Goal: Information Seeking & Learning: Check status

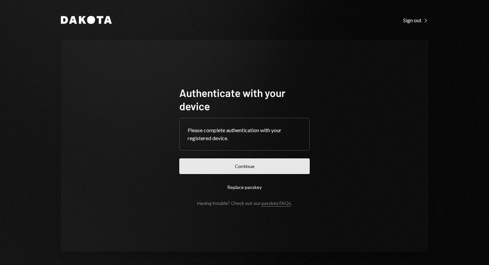
click at [270, 165] on button "Continue" at bounding box center [244, 167] width 130 height 16
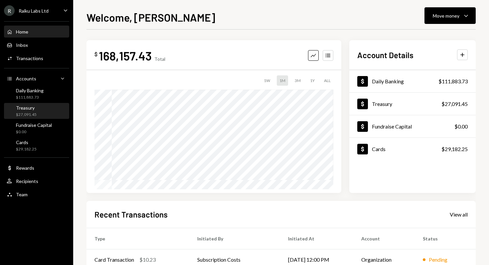
click at [22, 111] on div "Treasury $27,091.45" at bounding box center [26, 111] width 21 height 13
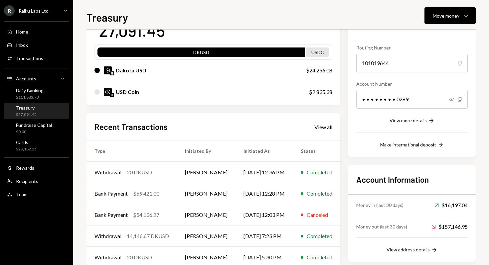
scroll to position [71, 0]
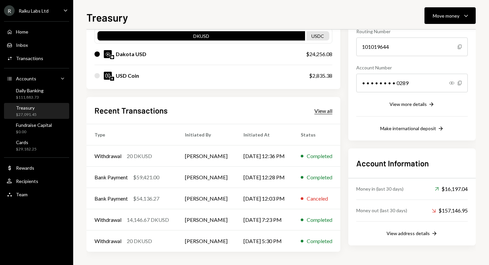
click at [321, 112] on div "View all" at bounding box center [323, 111] width 18 height 7
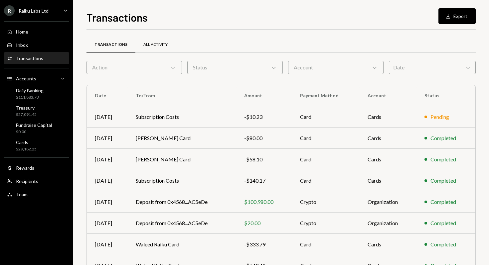
click at [151, 43] on div "All Activity" at bounding box center [155, 45] width 24 height 6
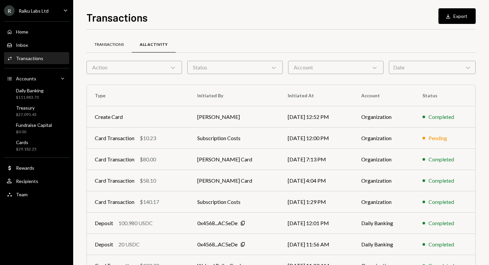
click at [104, 44] on div "Transactions" at bounding box center [108, 45] width 29 height 6
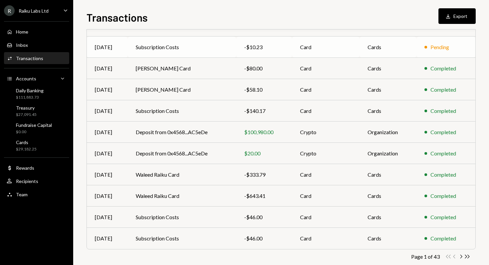
scroll to position [82, 0]
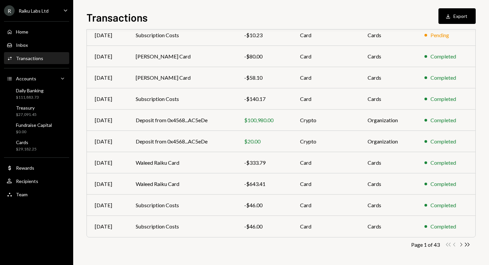
click at [461, 244] on icon "button" at bounding box center [461, 245] width 2 height 4
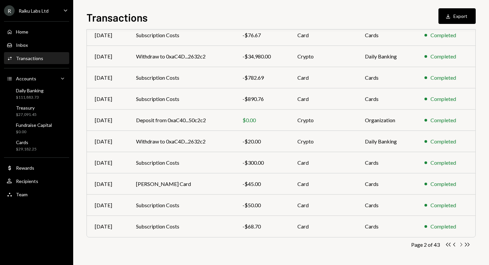
click at [460, 245] on icon "Chevron Right" at bounding box center [460, 245] width 6 height 6
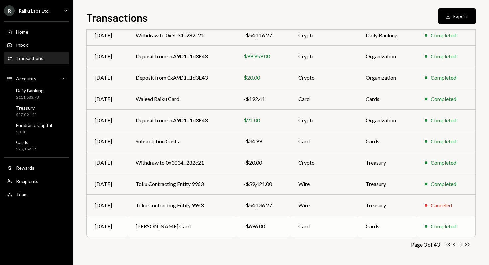
click at [155, 227] on td "[PERSON_NAME] Card" at bounding box center [182, 226] width 108 height 21
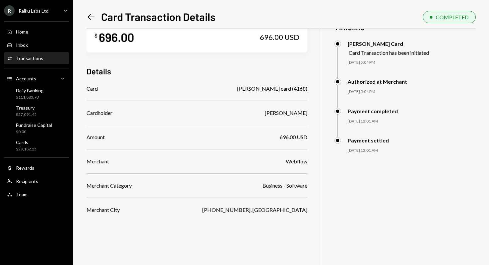
scroll to position [21, 0]
click at [92, 16] on icon "Left Arrow" at bounding box center [90, 16] width 9 height 9
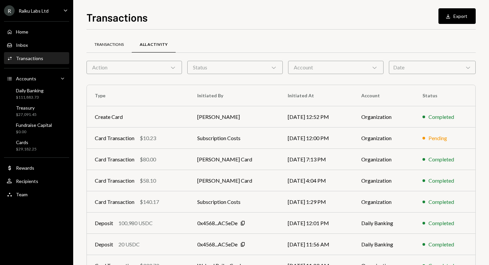
click at [111, 44] on div "Transactions" at bounding box center [108, 45] width 29 height 6
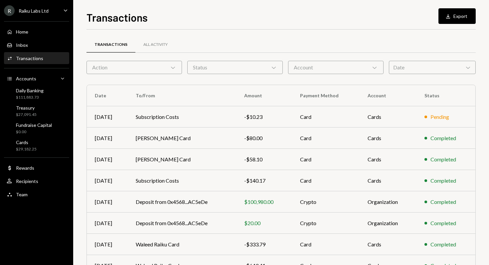
click at [218, 68] on div "Status Chevron Down" at bounding box center [234, 67] width 95 height 13
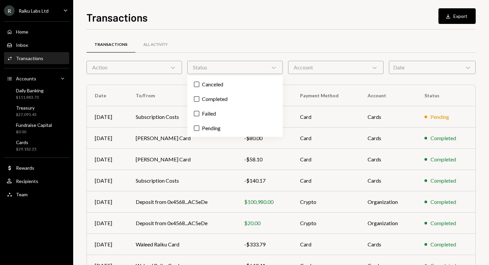
click at [218, 68] on div "Status Chevron Down" at bounding box center [234, 67] width 95 height 13
